Goal: Communication & Community: Ask a question

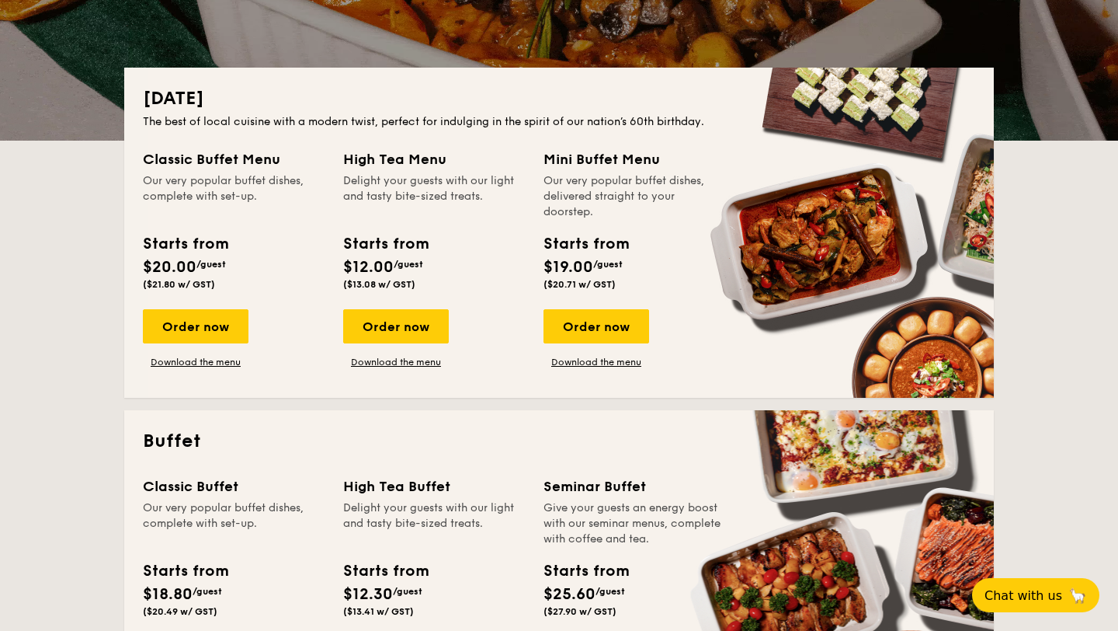
scroll to position [258, 0]
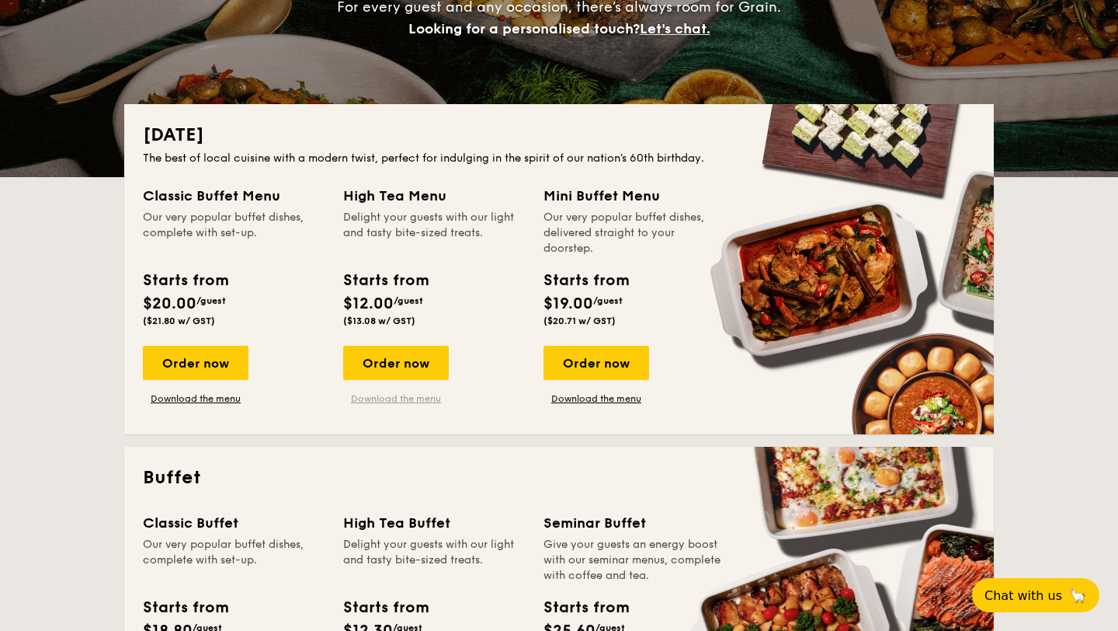
click at [371, 393] on link "Download the menu" at bounding box center [396, 398] width 106 height 12
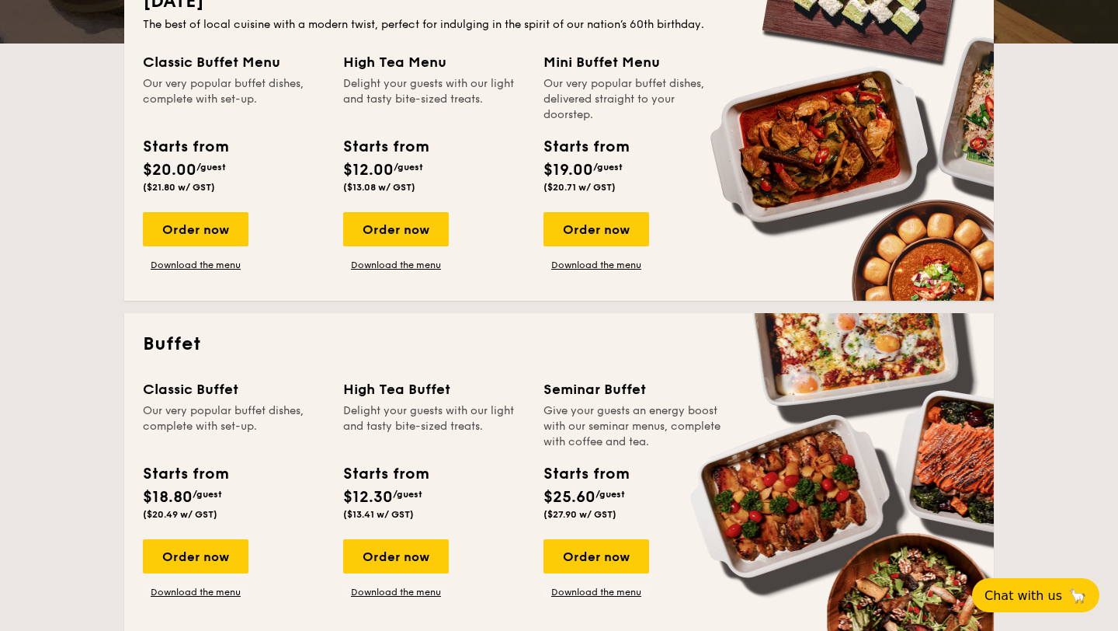
scroll to position [391, 0]
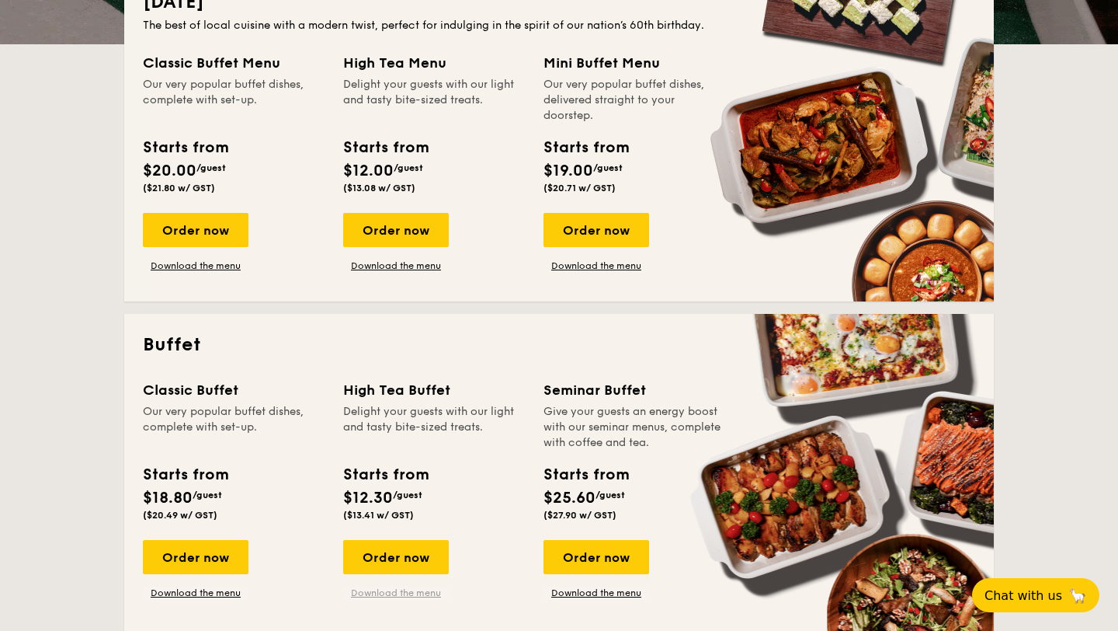
click at [394, 592] on link "Download the menu" at bounding box center [396, 592] width 106 height 12
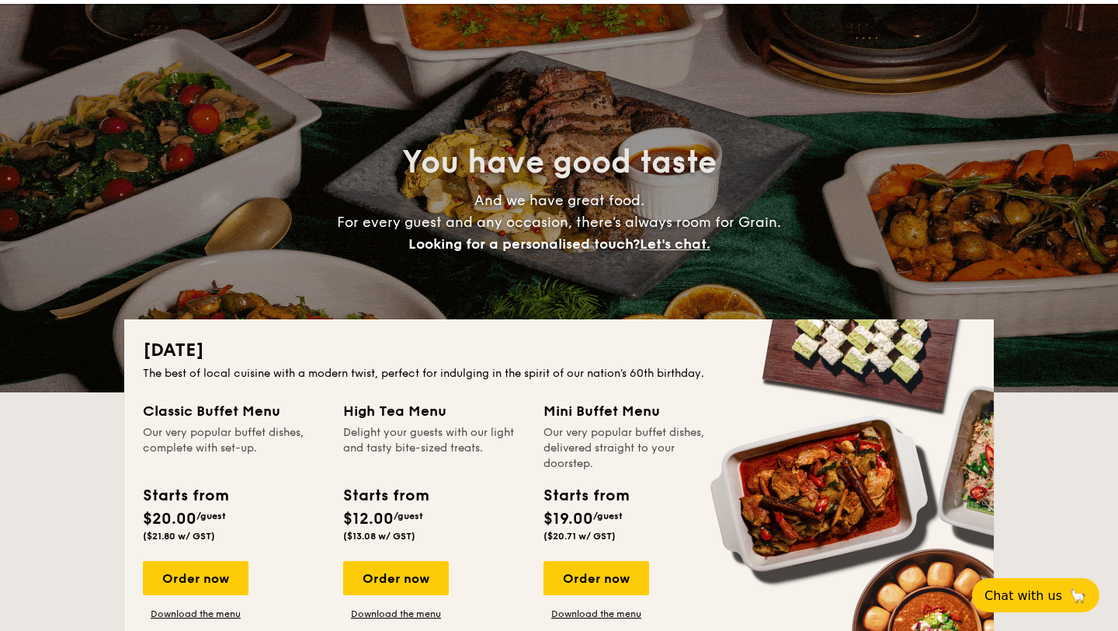
scroll to position [0, 0]
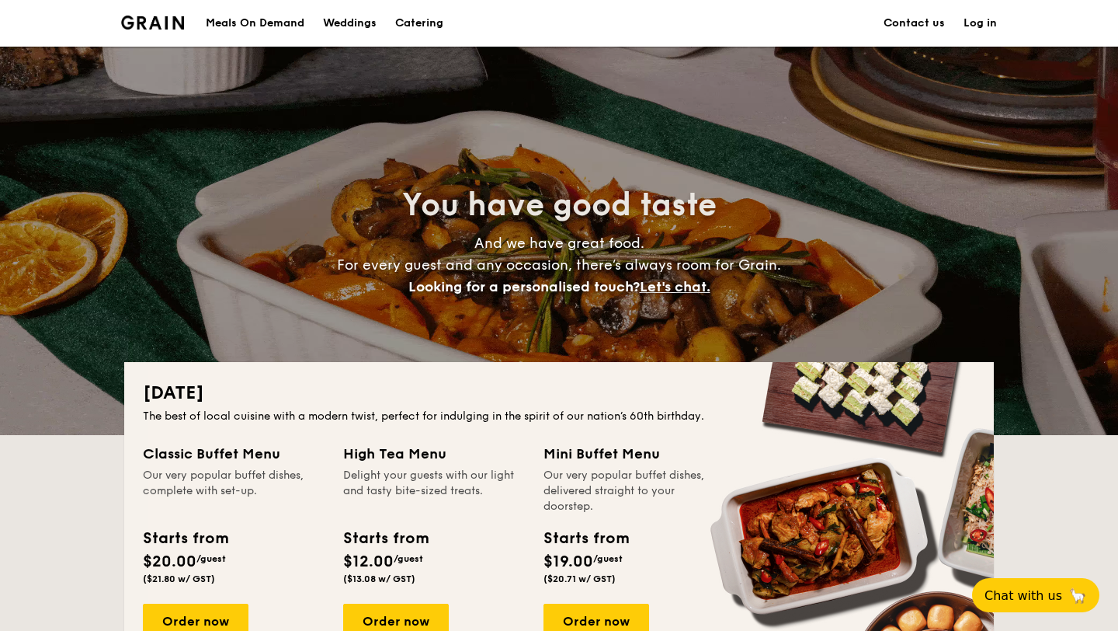
click at [914, 23] on link "Contact us" at bounding box center [914, 23] width 61 height 47
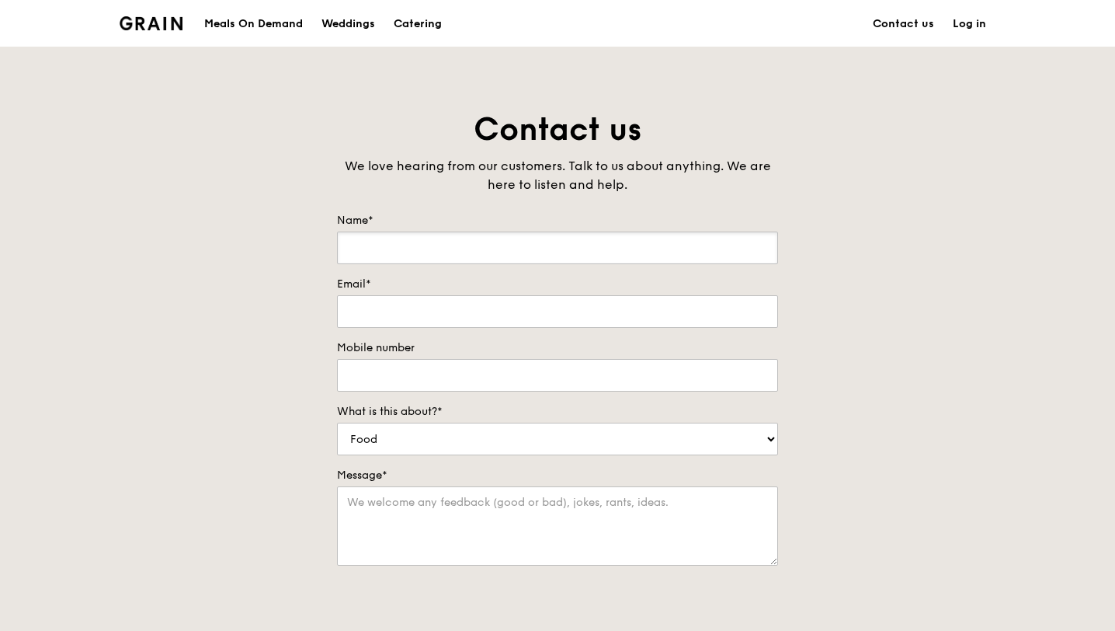
click at [696, 234] on input "Name*" at bounding box center [557, 247] width 441 height 33
type input "[PERSON_NAME]"
click at [599, 319] on input "Email*" at bounding box center [557, 311] width 441 height 33
type input "[EMAIL_ADDRESS][DOMAIN_NAME]"
click at [568, 375] on input "Mobile number" at bounding box center [557, 375] width 441 height 33
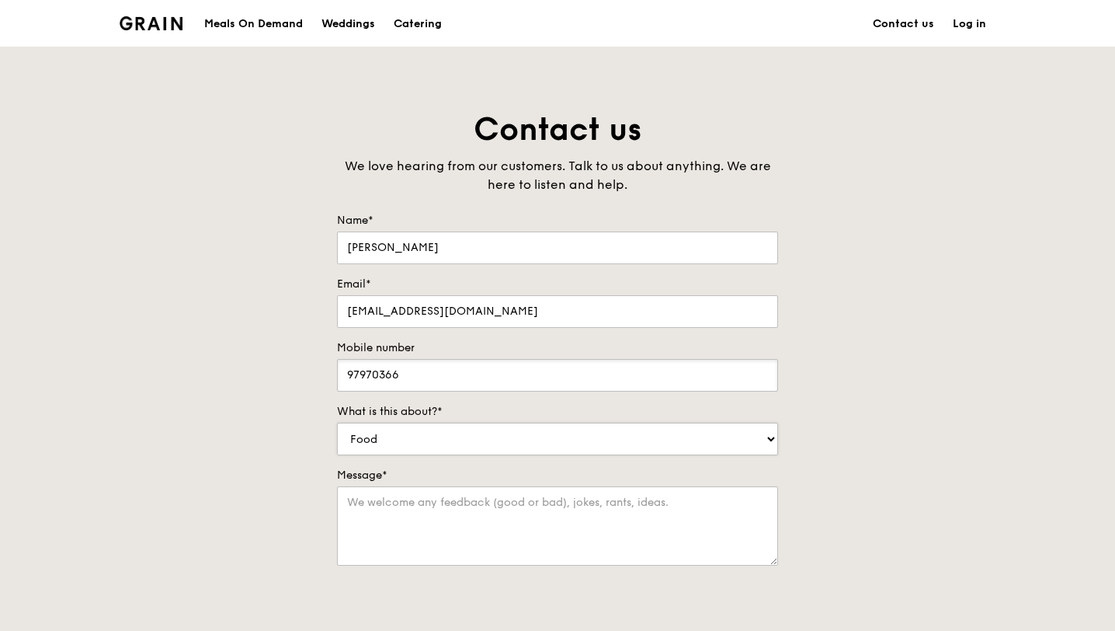
type input "97970366"
click at [390, 441] on select "Food Service Billing/Payment Catering Others" at bounding box center [557, 438] width 441 height 33
click at [398, 438] on select "Food Service Billing/Payment Catering Others" at bounding box center [557, 438] width 441 height 33
click at [386, 504] on textarea "Message*" at bounding box center [557, 525] width 441 height 79
click at [420, 442] on select "Food Service Billing/Payment Catering Others" at bounding box center [557, 438] width 441 height 33
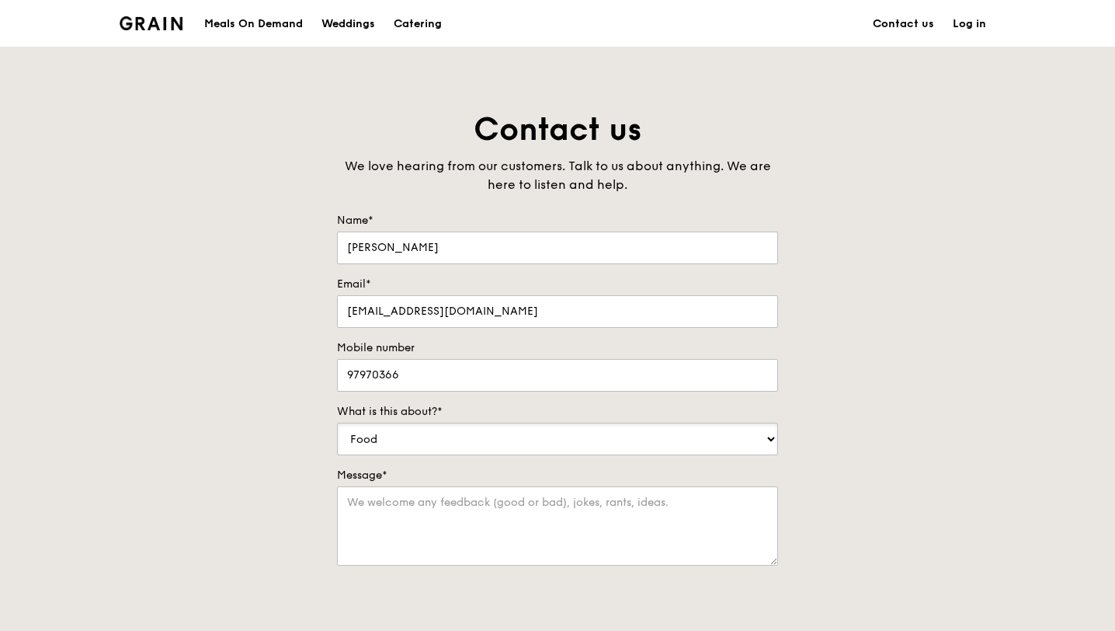
click at [394, 438] on select "Food Service Billing/Payment Catering Others" at bounding box center [557, 438] width 441 height 33
select select "Catering"
click at [382, 507] on textarea "Message*" at bounding box center [557, 525] width 441 height 79
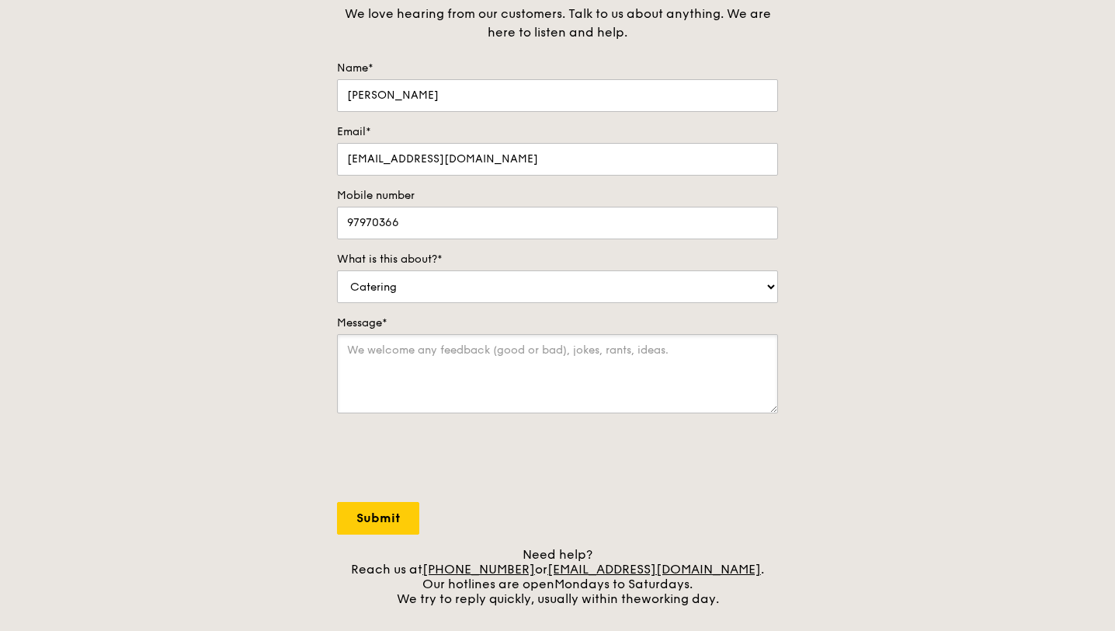
scroll to position [166, 0]
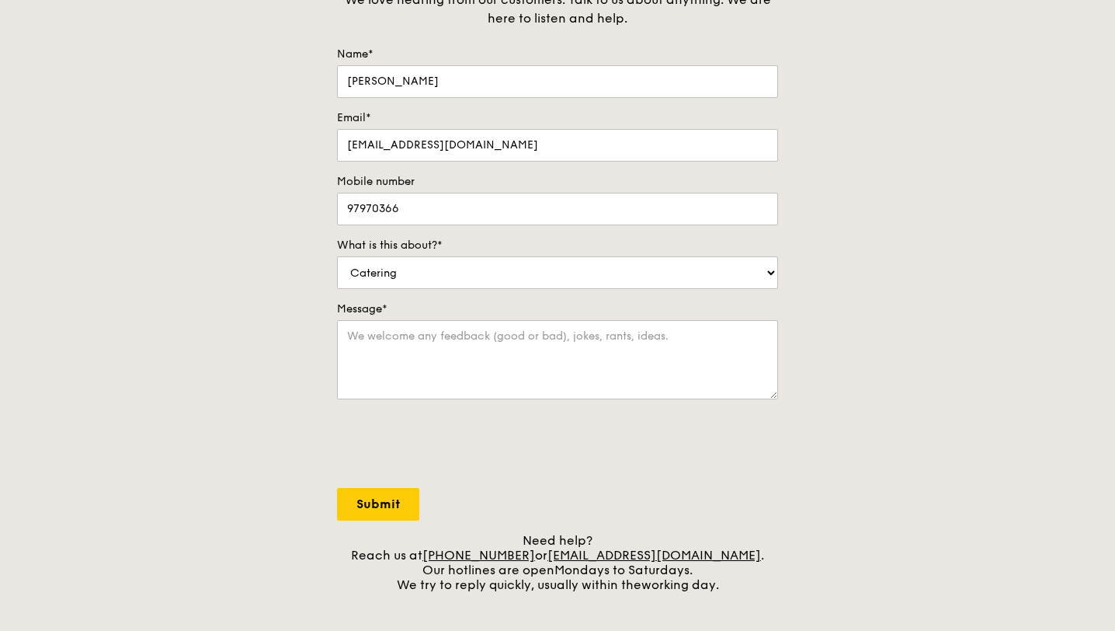
click at [744, 551] on div "Need help? Reach us at +65 3163 5335 or concierge@grain.com.sg . Our hotlines a…" at bounding box center [557, 562] width 441 height 59
drag, startPoint x: 561, startPoint y: 557, endPoint x: 722, endPoint y: 551, distance: 160.8
click at [722, 551] on div "Need help? Reach us at +65 3163 5335 or concierge@grain.com.sg . Our hotlines a…" at bounding box center [557, 562] width 441 height 59
copy div "r concierge@grain.com.sg"
